Goal: Task Accomplishment & Management: Complete application form

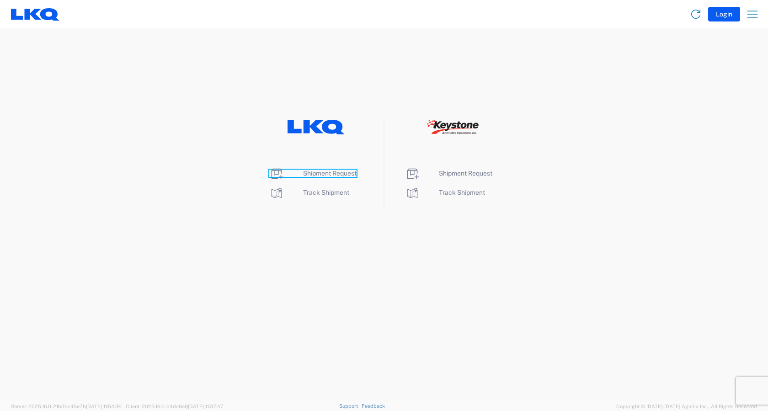
click at [327, 174] on span "Shipment Request" at bounding box center [329, 173] width 53 height 7
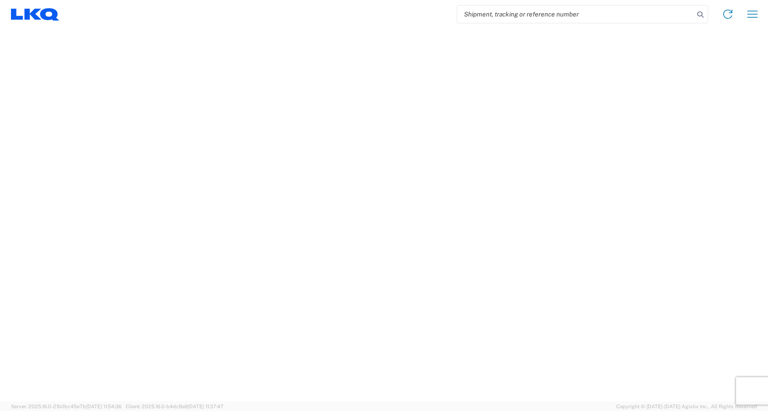
select select "FULL"
select select "LBS"
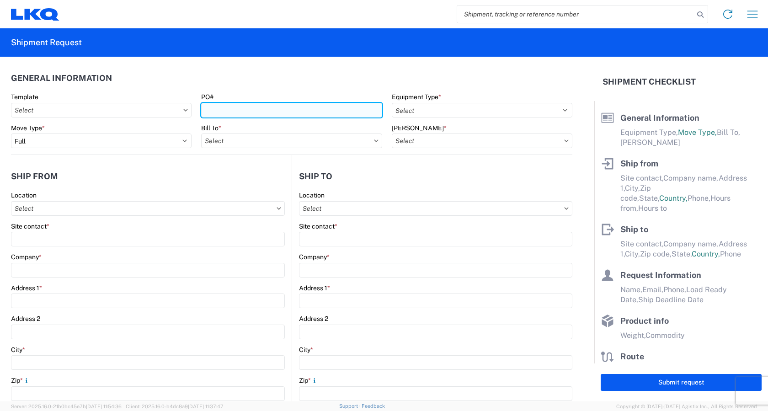
click at [219, 109] on input "PO#" at bounding box center [291, 110] width 180 height 15
type input "AUL25012-914"
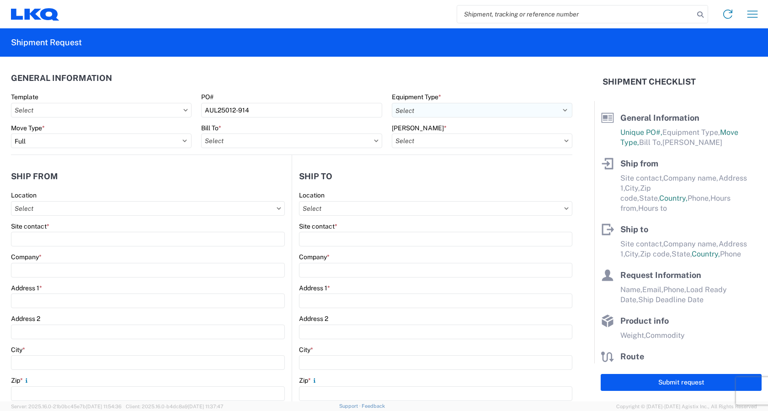
drag, startPoint x: 448, startPoint y: 101, endPoint x: 446, endPoint y: 110, distance: 8.5
click at [448, 101] on div "Equipment Type * Select 53’ Dry Van Flatbed Dropdeck (van) Lowboy (flatbed) Rail" at bounding box center [482, 105] width 180 height 25
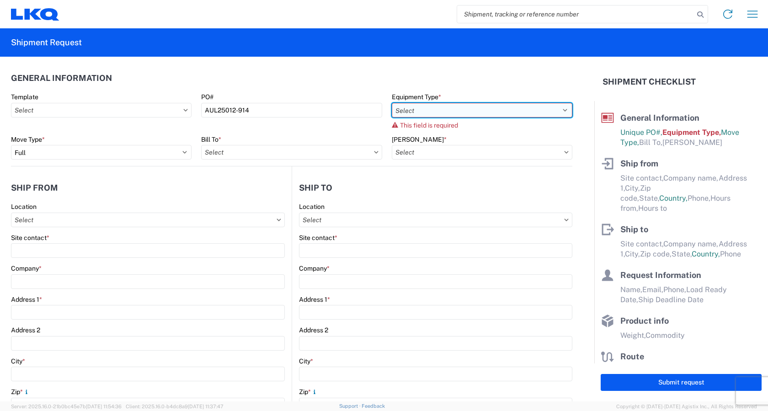
click at [439, 109] on select "Select 53’ Dry Van Flatbed Dropdeck (van) Lowboy (flatbed) Rail" at bounding box center [482, 110] width 180 height 15
select select "STDV"
click at [392, 103] on select "Select 53’ Dry Van Flatbed Dropdeck (van) Lowboy (flatbed) Rail" at bounding box center [482, 110] width 180 height 15
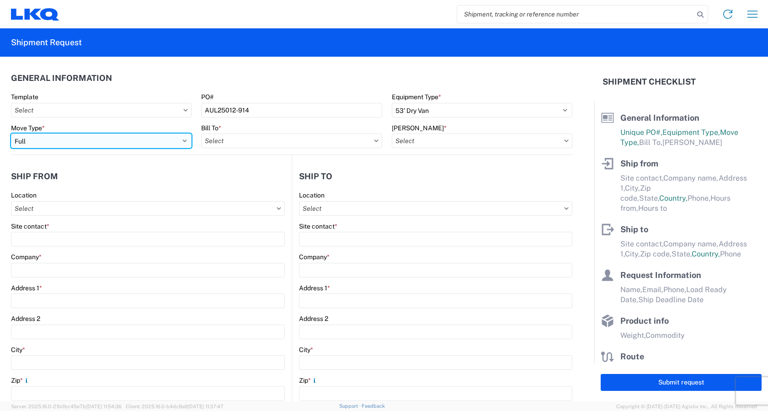
click at [136, 140] on select "Select Full Partial TL" at bounding box center [101, 140] width 180 height 15
select select "PARTIAL_TL"
click at [11, 133] on select "Select Full Partial TL" at bounding box center [101, 140] width 180 height 15
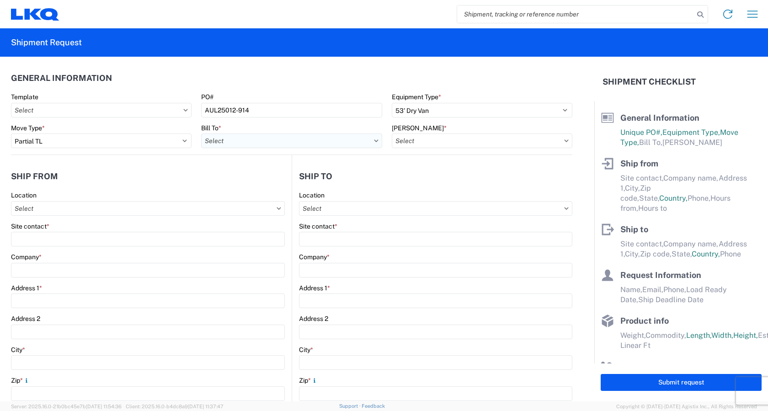
click at [269, 142] on input "Bill To *" at bounding box center [291, 140] width 180 height 15
type input "3266"
click at [268, 182] on div "3266 - Toronto East, ON (#266)" at bounding box center [291, 181] width 180 height 15
type input "3266 - Toronto East, ON (#266)"
click at [558, 139] on input "Bill Code *" at bounding box center [482, 140] width 180 height 15
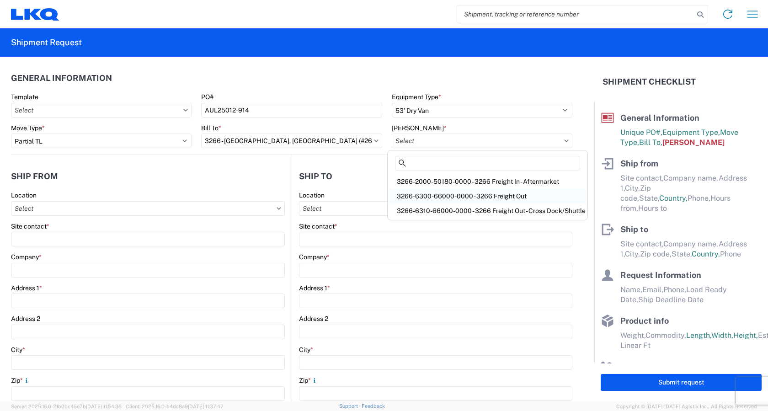
click at [444, 196] on div "3266-6300-66000-0000 - 3266 Freight Out" at bounding box center [487, 196] width 196 height 15
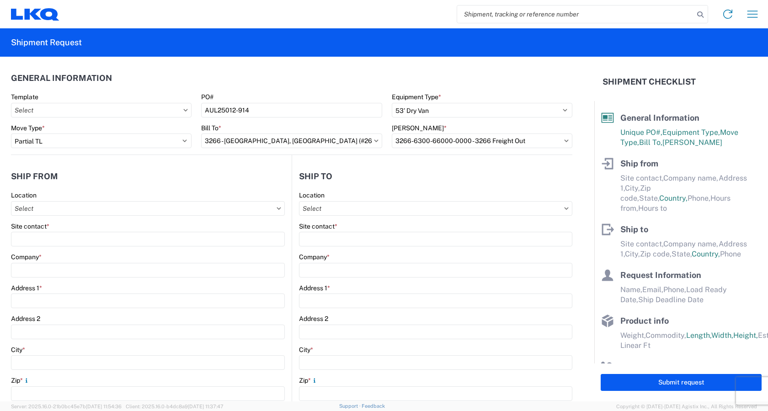
click at [564, 140] on icon at bounding box center [566, 140] width 4 height 2
click at [507, 143] on input "3266-6300-66000-0000 - 3266 Freight Out" at bounding box center [482, 140] width 180 height 15
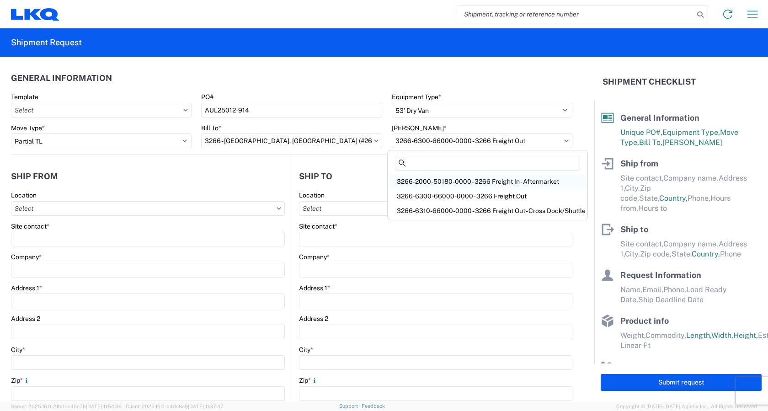
click at [525, 181] on div "3266-2000-50180-0000 - 3266 Freight In - Aftermarket" at bounding box center [487, 181] width 196 height 15
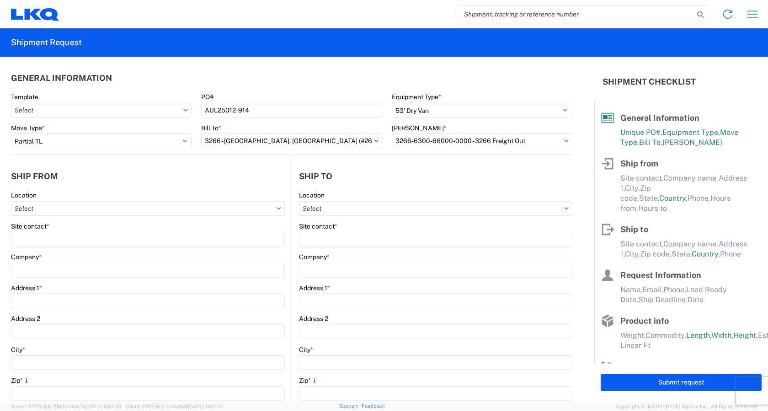
type input "3266-2000-50180-0000 - 3266 Freight In - Aftermarket"
click at [77, 209] on input "Location" at bounding box center [148, 208] width 274 height 15
type input "3266"
click at [77, 255] on div "3266 - Toronto East, ON (#266)" at bounding box center [103, 249] width 180 height 15
type input "3266 - Toronto East, ON (#266)"
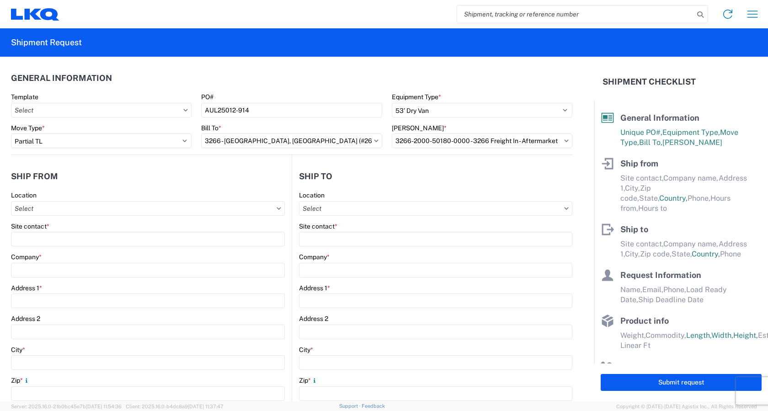
type input "LKQ Corporation"
type input "185 William Smith Dr"
type input "WHITBY"
type input "L1N0A3"
select select
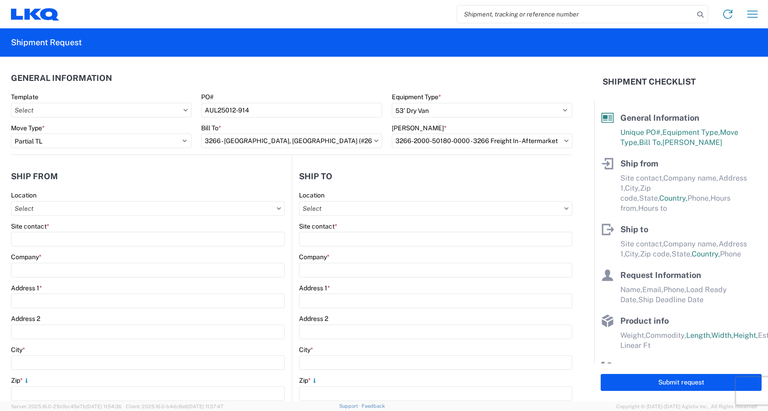
select select "CA"
type input "905-430-5656"
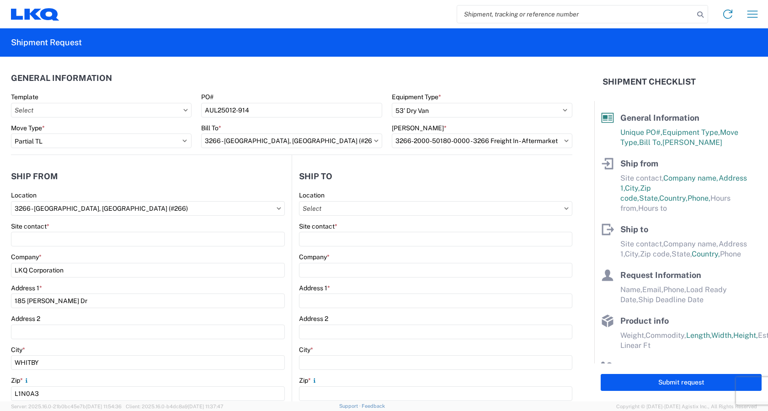
type input "07:00:00"
type input "17:00:00"
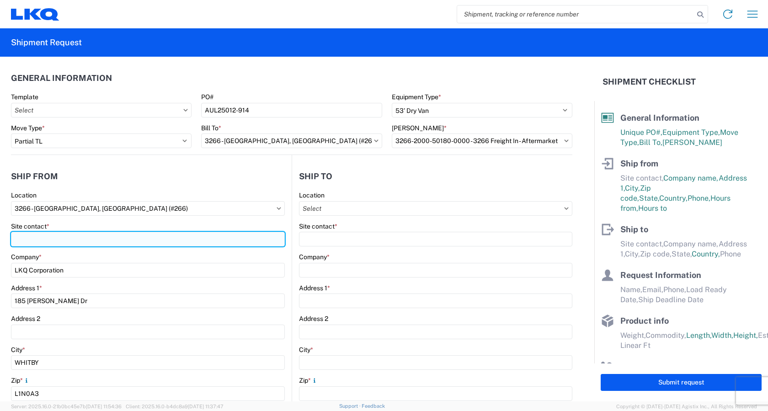
click at [55, 240] on input "Site contact *" at bounding box center [148, 239] width 274 height 15
type input "Pascal Arpin - Jack Wilson"
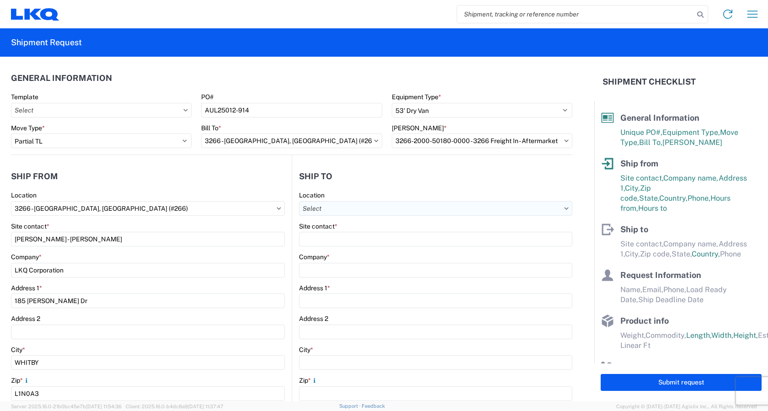
click at [352, 210] on input "Location" at bounding box center [435, 208] width 273 height 15
type input "3383"
click at [122, 207] on input "3266 - Toronto East, ON (#266)" at bounding box center [148, 208] width 274 height 15
type input "3383"
click at [76, 252] on div "3383 - Northern Lights" at bounding box center [93, 249] width 160 height 15
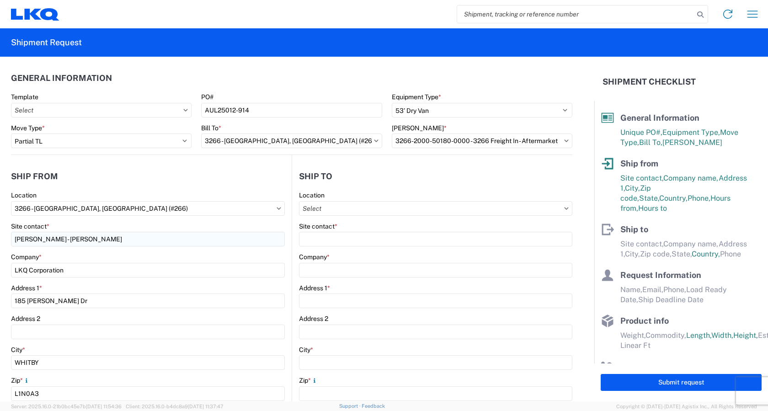
type input "3383 - Northern Lights"
type input "Kelli Bosworth"
type input "157 West Beech Street"
type input "Cedar Springs"
type input "49319"
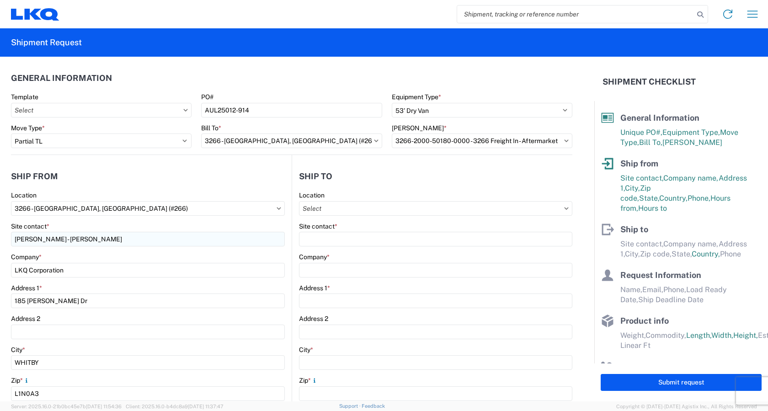
select select
select select "US"
type input "kjbosworth@lkqcorp.com"
type input "616-696-7467"
type input "06:00"
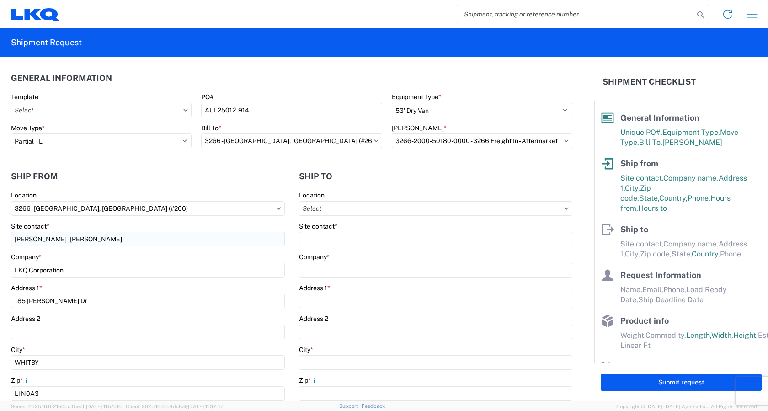
type input "16:30"
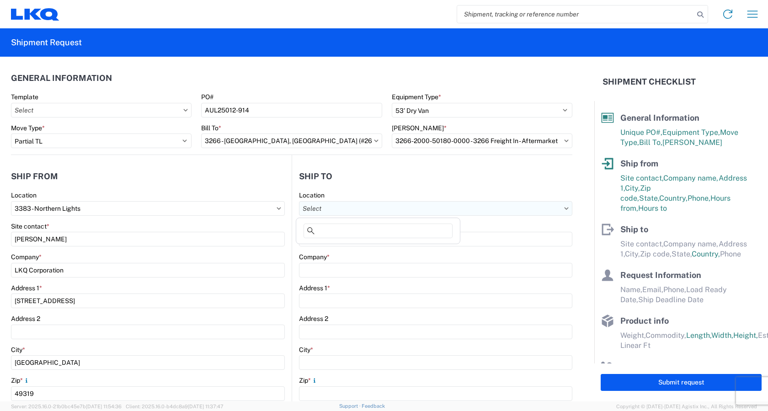
click at [353, 209] on input "Location" at bounding box center [435, 208] width 273 height 15
type input "3266"
click at [366, 251] on div "3266 - Toronto East, ON (#266)" at bounding box center [388, 249] width 180 height 15
type input "3266 - Toronto East, ON (#266)"
type input "LKQ Corporation"
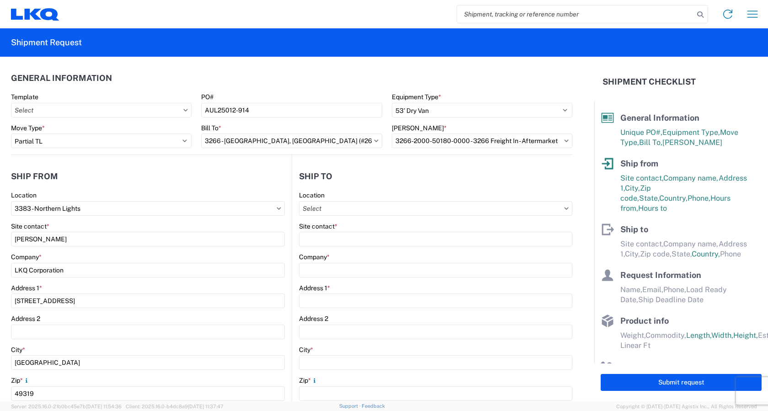
type input "185 William Smith Dr"
type input "WHITBY"
type input "L1N0A3"
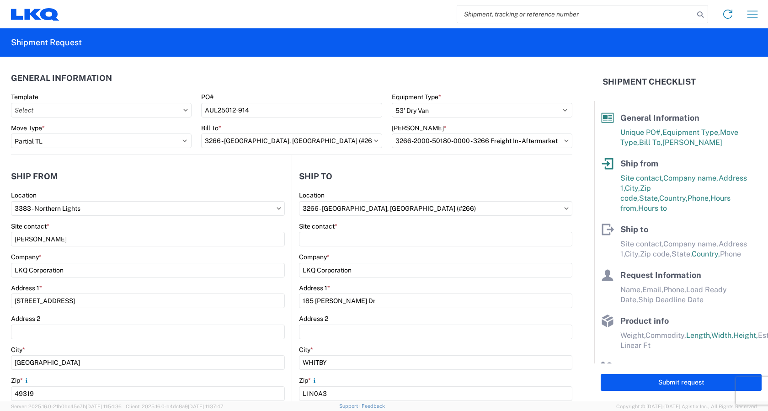
select select "CA"
type input "07:00:00"
type input "17:00:00"
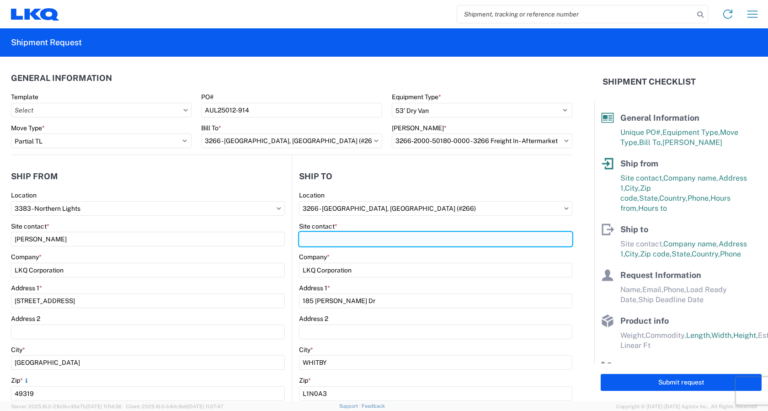
click at [347, 239] on input "Site contact *" at bounding box center [435, 239] width 273 height 15
type input "Pascal Arpin / Jack Wilson"
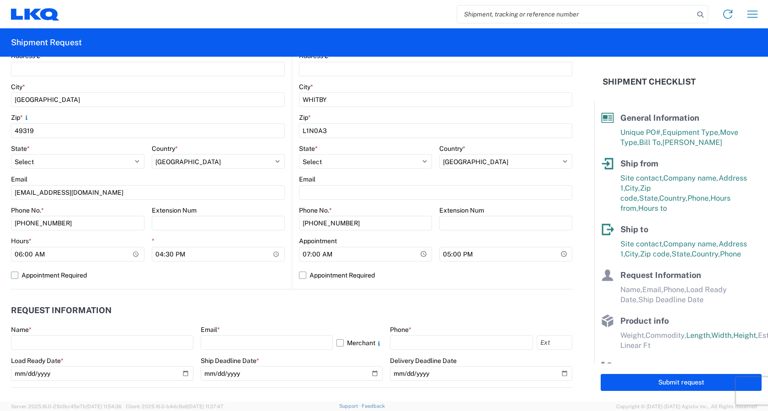
scroll to position [274, 0]
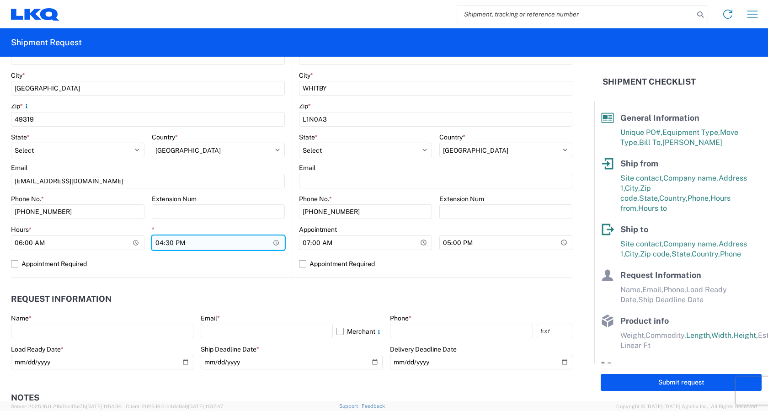
click at [271, 243] on input "16:30" at bounding box center [218, 242] width 133 height 15
type input "16:00"
click at [266, 296] on header "Request Information" at bounding box center [291, 299] width 561 height 21
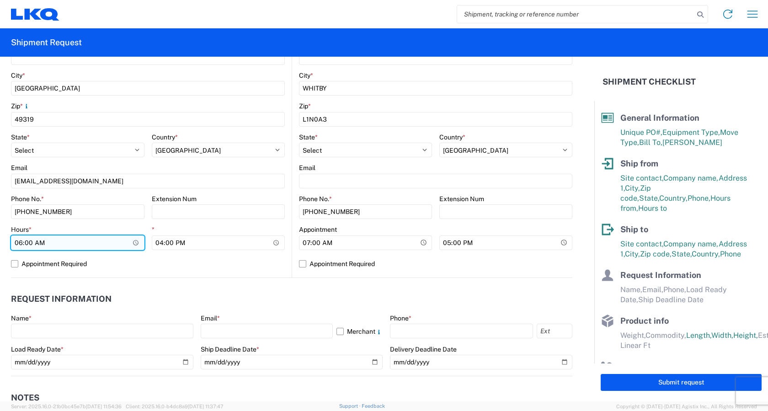
click at [137, 242] on input "06:00" at bounding box center [77, 242] width 133 height 15
type input "07:00"
click at [170, 282] on agx-request-info "Request Information Name * Email * Merchant Phone * Load Ready Date * Ship Dead…" at bounding box center [291, 327] width 561 height 98
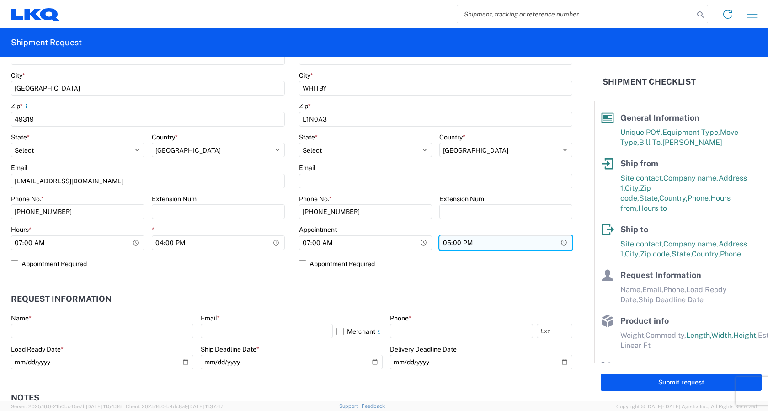
click at [560, 243] on input "17:00:00" at bounding box center [505, 242] width 133 height 15
type input "15:30"
click at [550, 303] on header "Request Information" at bounding box center [291, 299] width 561 height 21
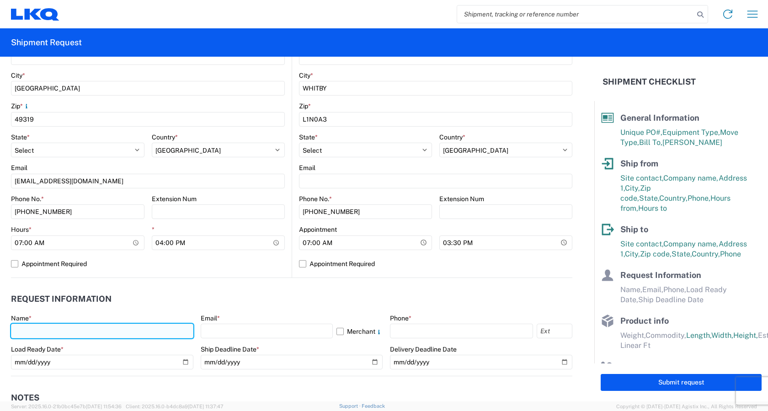
click at [127, 328] on input "text" at bounding box center [102, 330] width 182 height 15
type input "Kelli Bosworth"
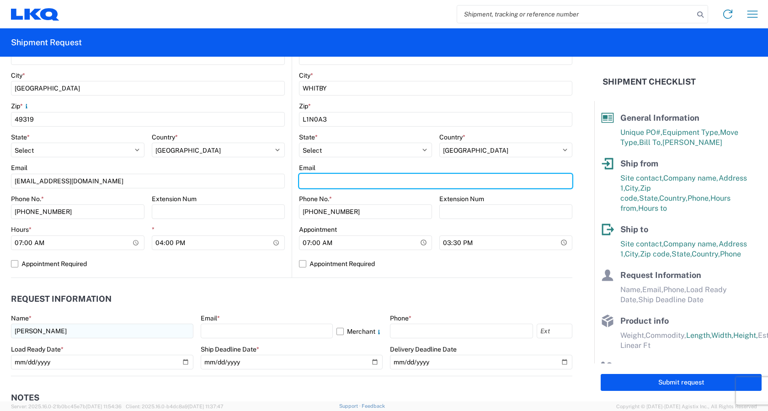
type input "kjbosworth@lkqcorp.com"
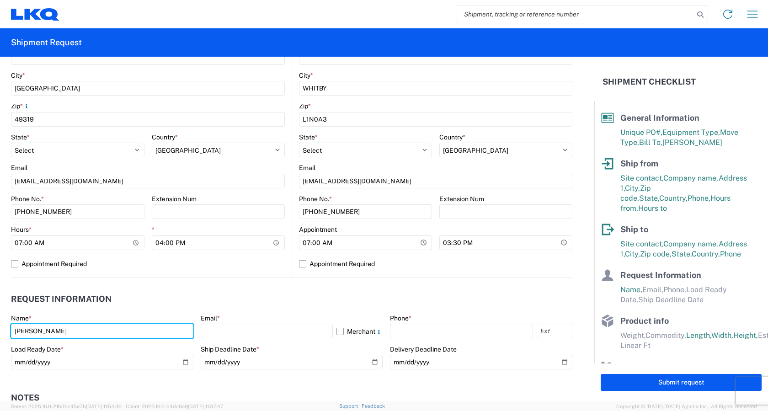
type input "Kelli-Jo E Bosworth"
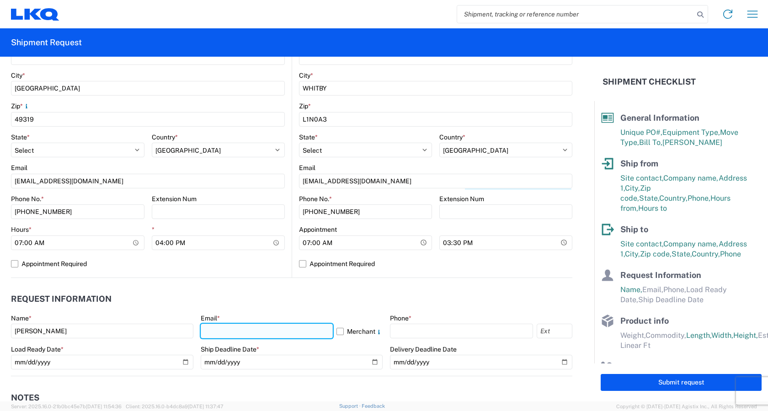
click at [269, 326] on input "text" at bounding box center [267, 330] width 132 height 15
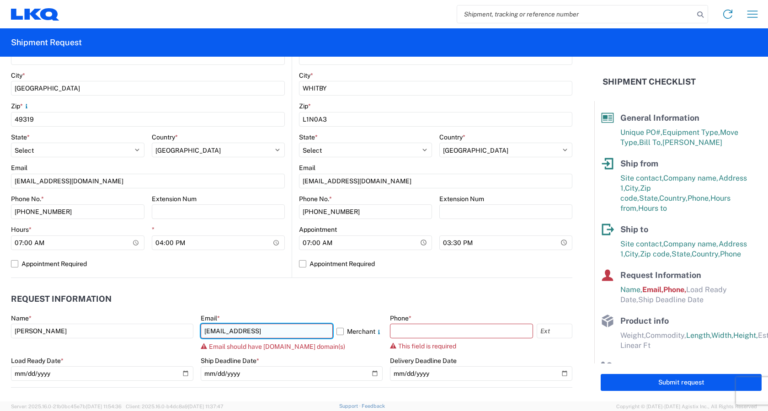
click at [300, 328] on input "kjbosworth@lkqcorp.copm" at bounding box center [267, 330] width 132 height 15
type input "kjbosworth@lkqcorp.com"
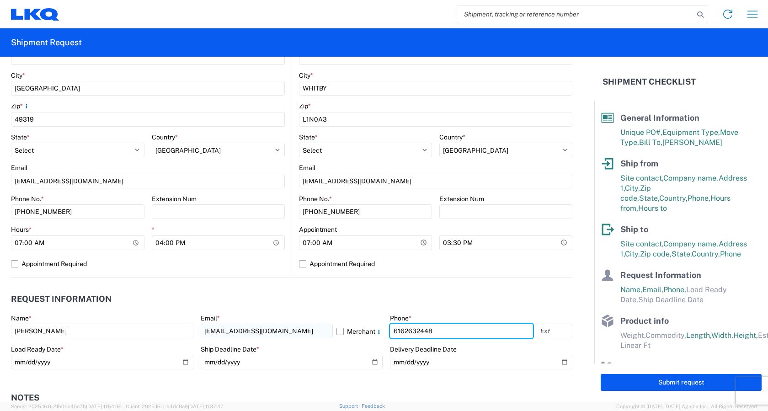
type input "6162632448"
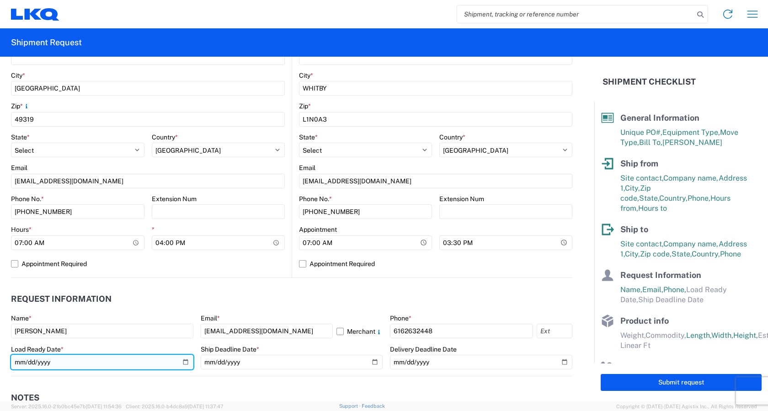
click at [186, 360] on input "date" at bounding box center [102, 362] width 182 height 15
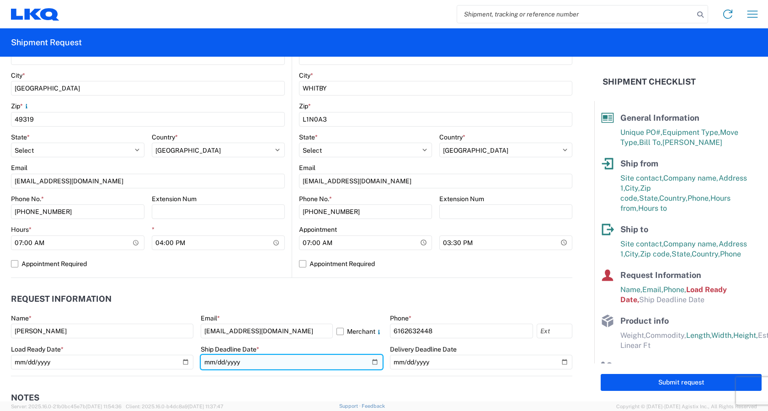
click at [368, 362] on input "date" at bounding box center [292, 362] width 182 height 15
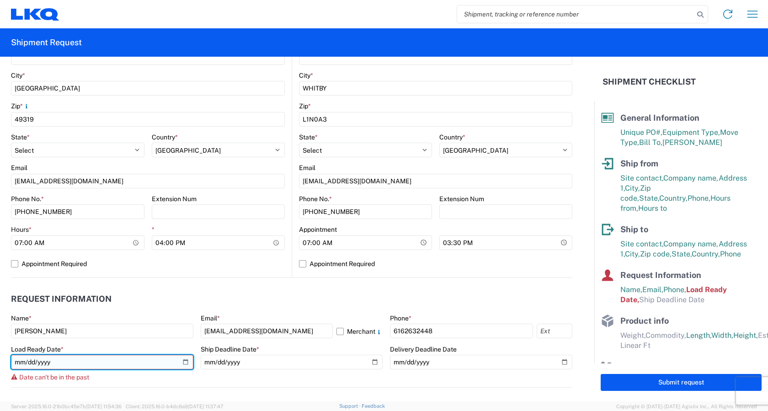
click at [185, 362] on input "2025-08-14" at bounding box center [102, 362] width 182 height 15
type input "2025-08-18"
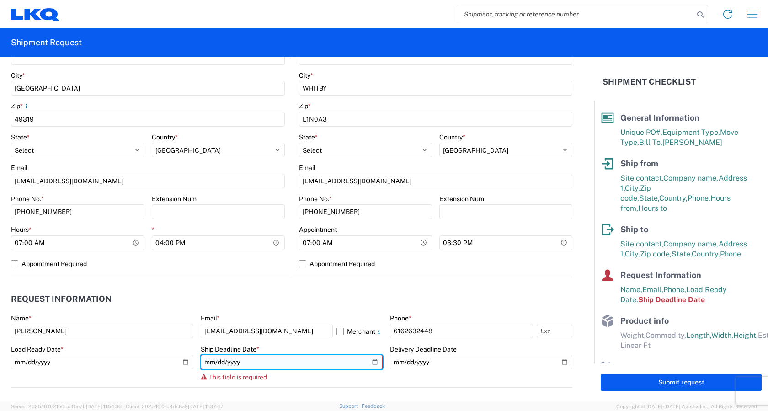
click at [370, 360] on input "date" at bounding box center [292, 362] width 182 height 15
type input "2025-08-18"
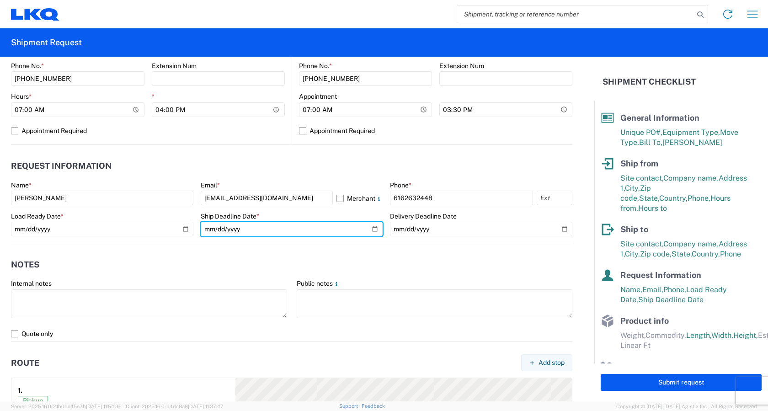
scroll to position [457, 0]
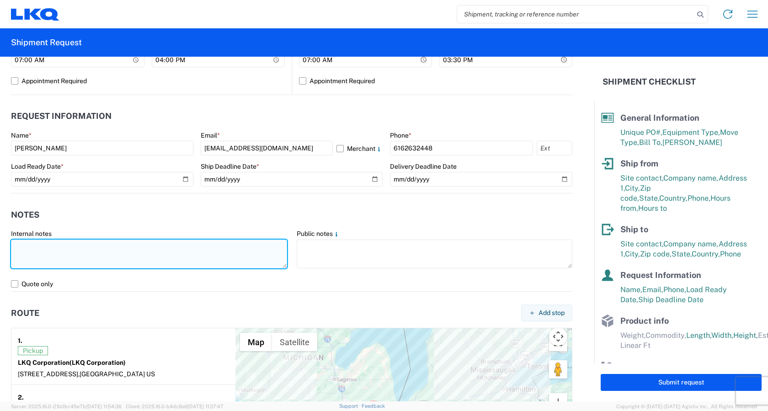
click at [93, 249] on textarea at bounding box center [149, 253] width 276 height 29
type textarea "AUTOMOTIVE HEADLIGHTS"
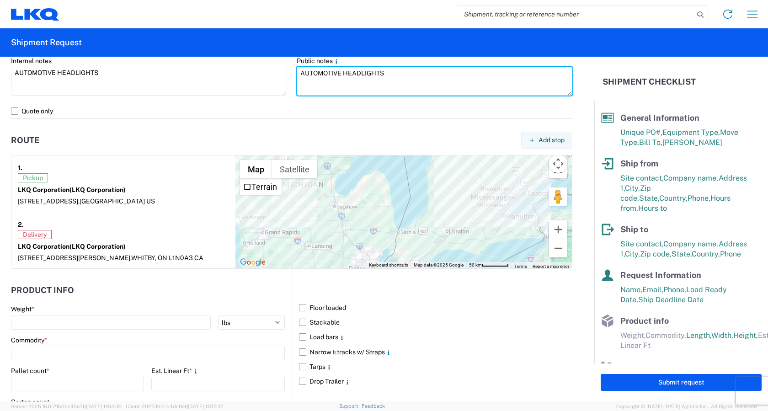
scroll to position [640, 0]
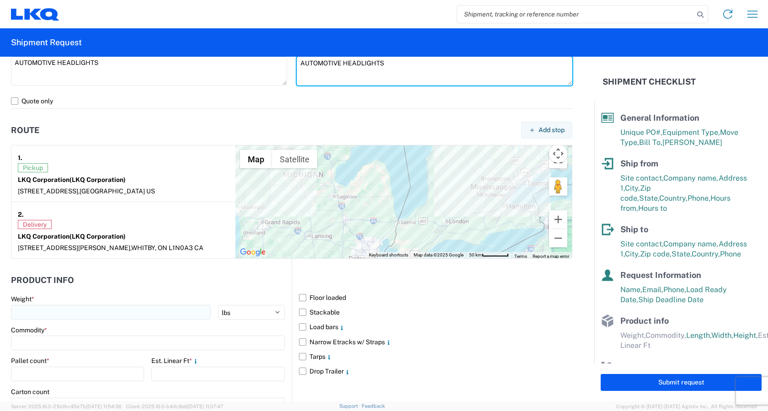
type textarea "AUTOMOTIVE HEADLIGHTS"
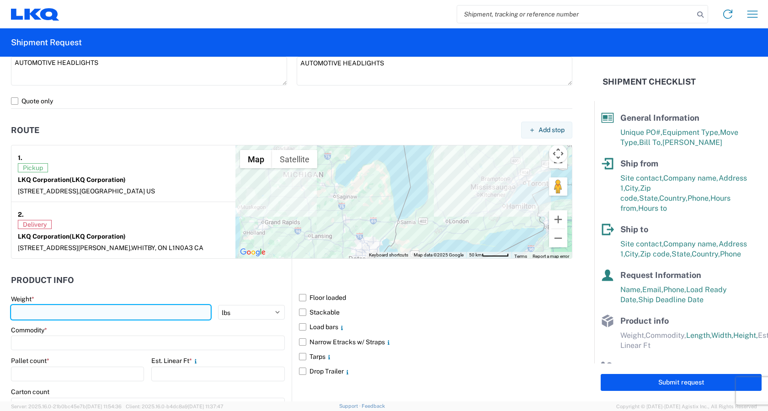
click at [69, 313] on input "number" at bounding box center [111, 312] width 200 height 15
type input "4500"
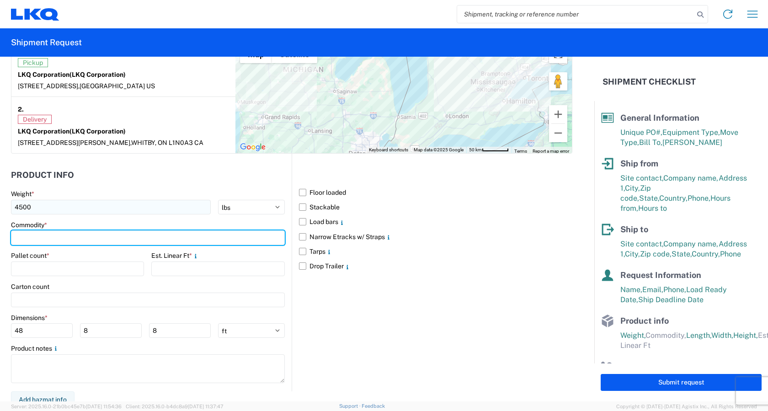
scroll to position [752, 0]
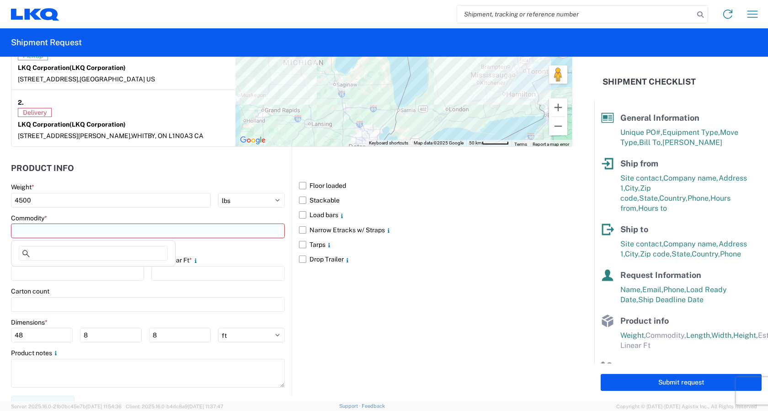
click at [91, 229] on input at bounding box center [148, 230] width 274 height 15
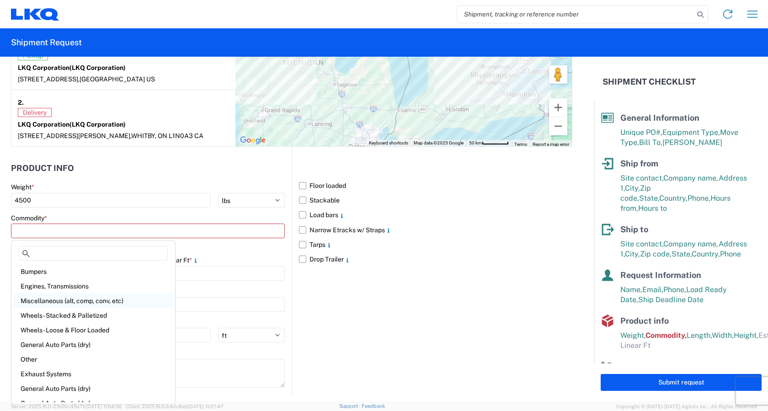
click at [90, 301] on div "Miscellaneous (alt, comp, conv, etc)" at bounding box center [93, 300] width 160 height 15
type input "Miscellaneous (alt, comp, conv, etc)"
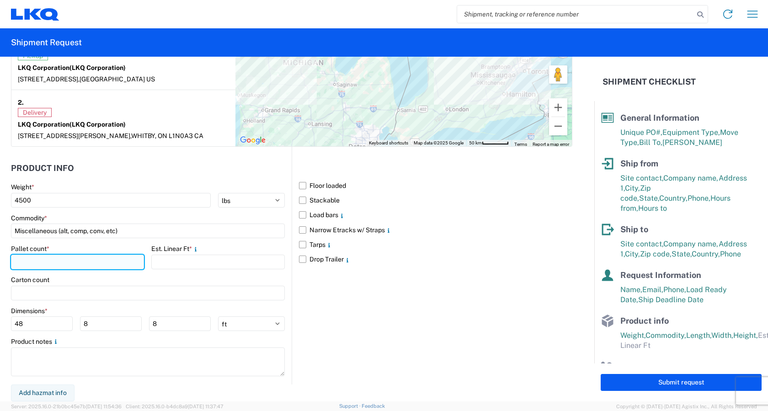
click at [38, 263] on input "number" at bounding box center [77, 261] width 133 height 15
type input "12"
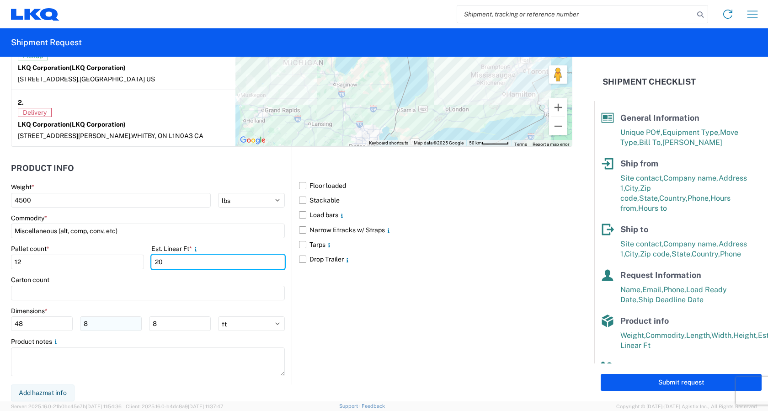
type input "20"
click at [95, 323] on input "8" at bounding box center [111, 323] width 62 height 15
type input "40"
type input "4"
click at [366, 324] on div "Floor loaded Stackable Load bars Narrow Etracks w/ Straps Tarps Drop Trailer" at bounding box center [431, 266] width 281 height 238
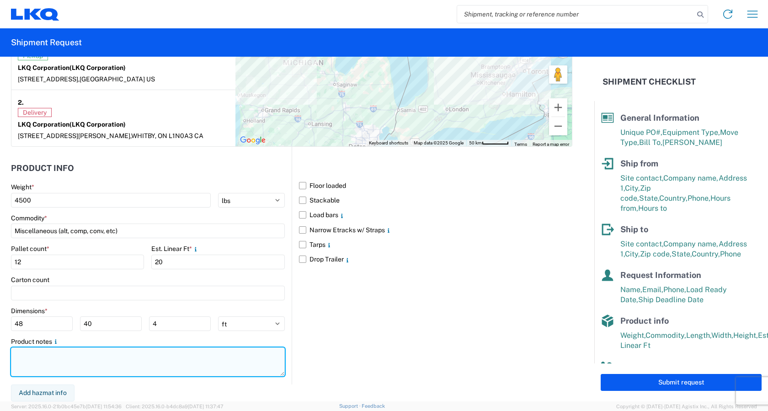
click at [46, 355] on textarea at bounding box center [148, 361] width 274 height 29
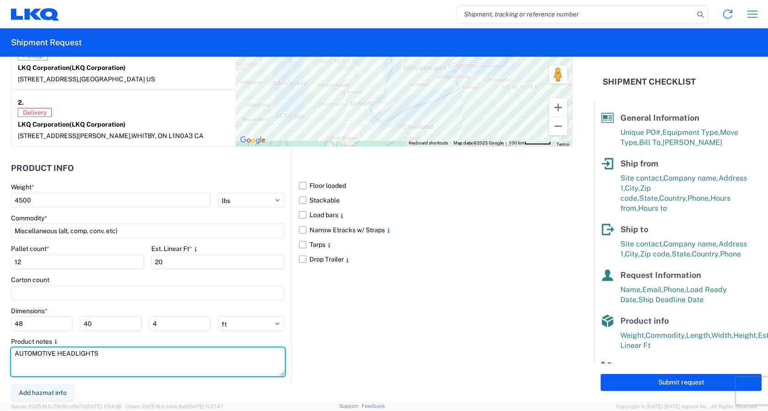
type textarea "AUTOMOTIVE HEADLIGHTS"
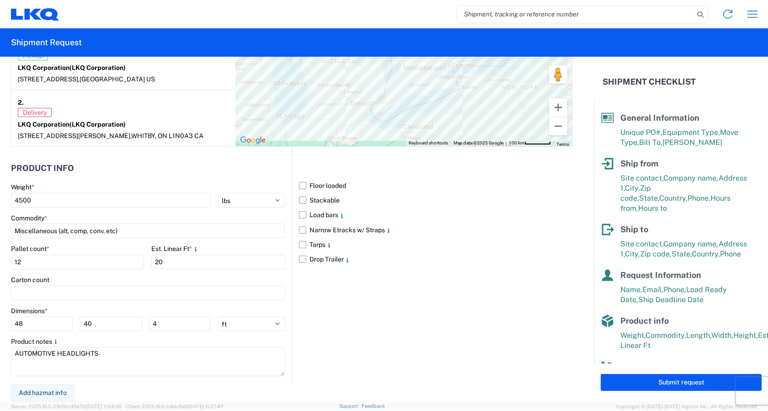
click at [300, 258] on label "Drop Trailer" at bounding box center [435, 259] width 273 height 15
click at [0, 0] on input "Drop Trailer" at bounding box center [0, 0] width 0 height 0
click at [662, 379] on button "Submit request" at bounding box center [680, 382] width 161 height 17
select select "US"
select select "CA"
